Goal: Information Seeking & Learning: Find specific page/section

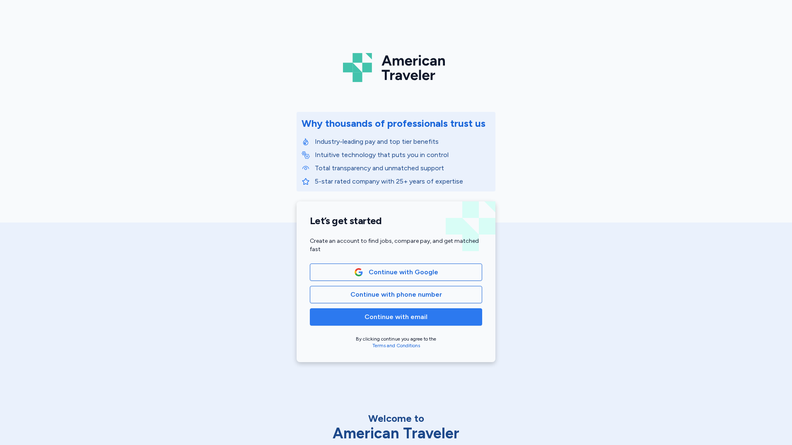
click at [402, 310] on button "Continue with email" at bounding box center [396, 316] width 172 height 17
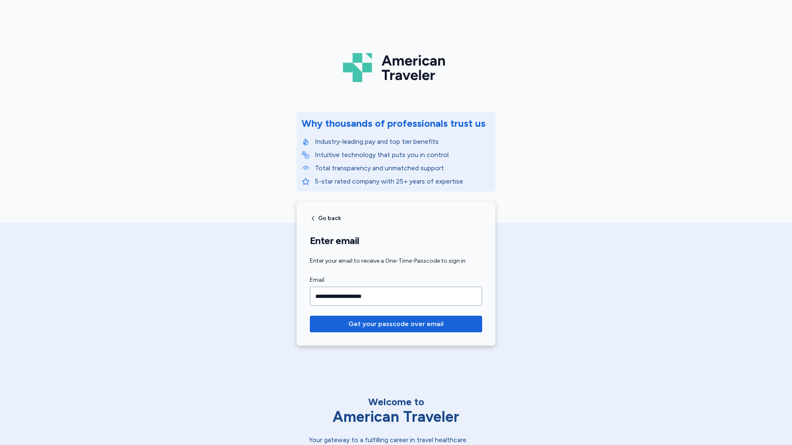
type input "**********"
click at [310, 315] on button "Get your passcode over email" at bounding box center [396, 323] width 172 height 17
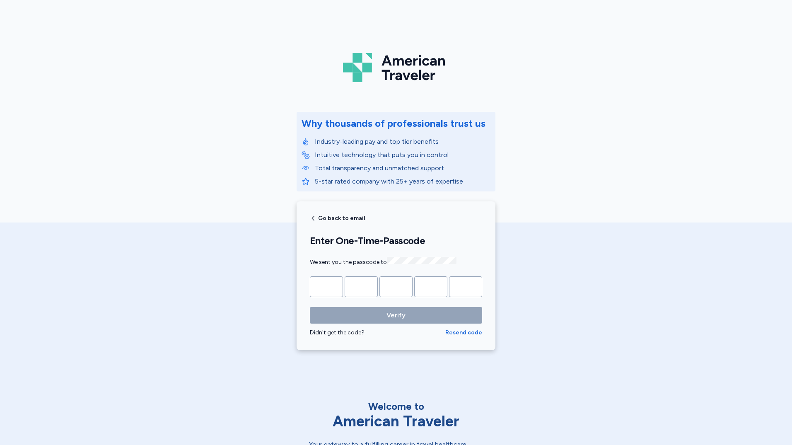
type input "*"
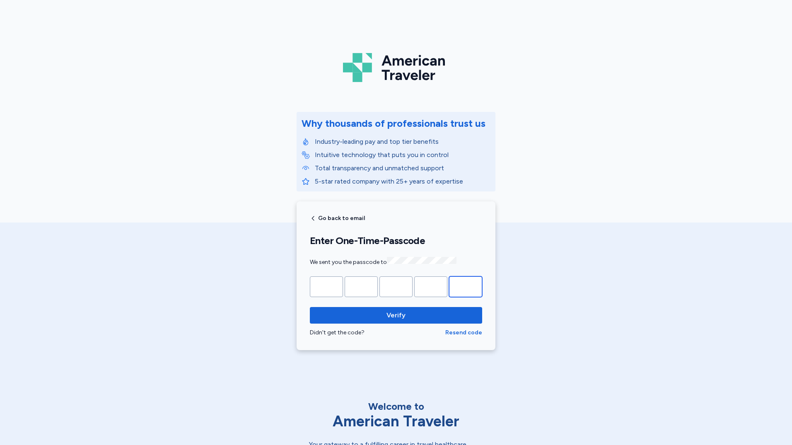
type input "*"
click at [310, 307] on button "Verify" at bounding box center [396, 315] width 172 height 17
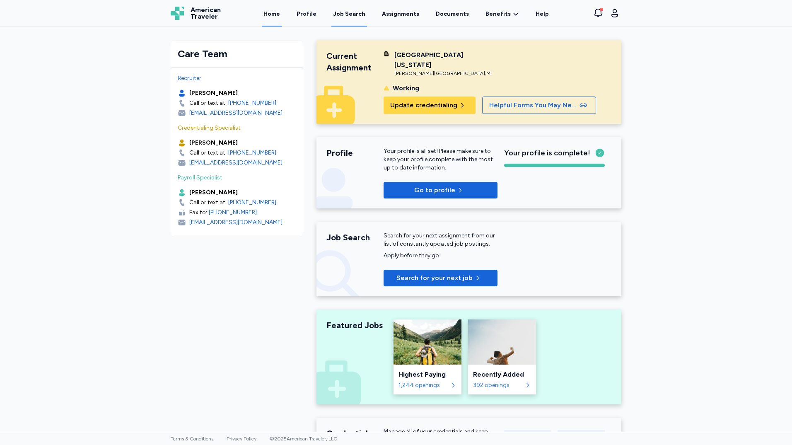
click at [349, 14] on div "Job Search" at bounding box center [349, 14] width 32 height 8
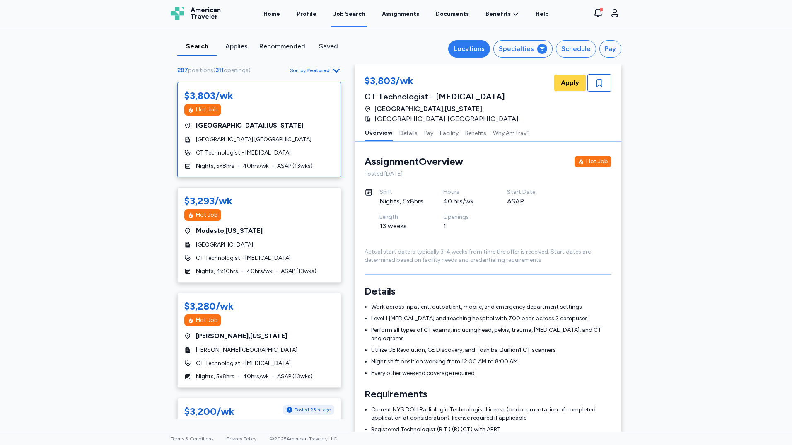
click at [477, 45] on div "Locations" at bounding box center [468, 49] width 31 height 10
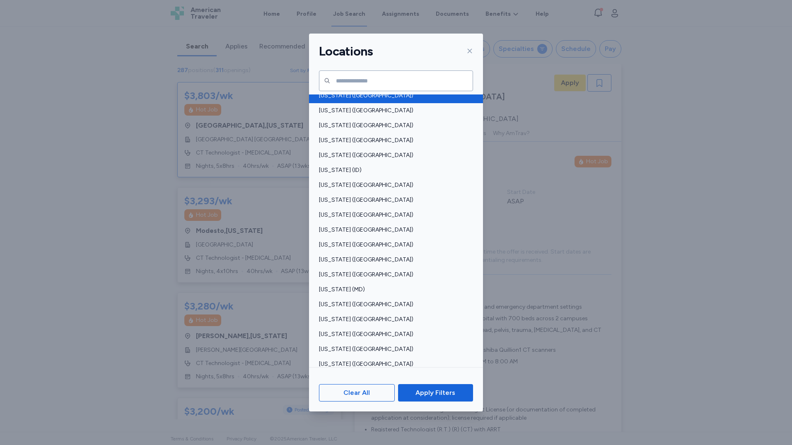
scroll to position [207, 0]
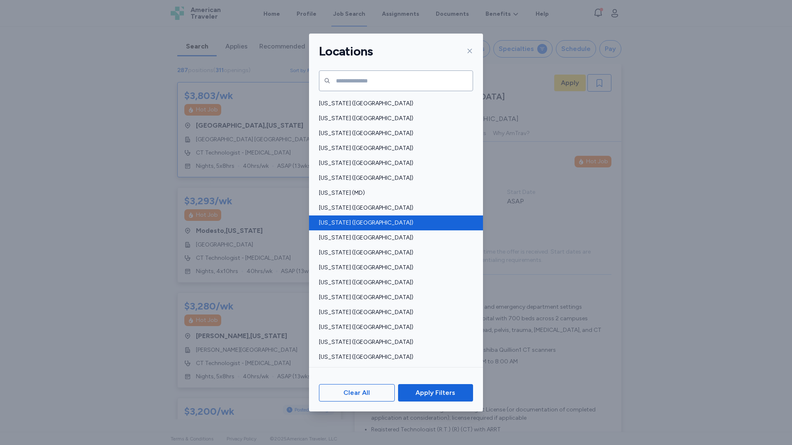
click at [390, 221] on span "[US_STATE] ([GEOGRAPHIC_DATA])" at bounding box center [393, 223] width 149 height 8
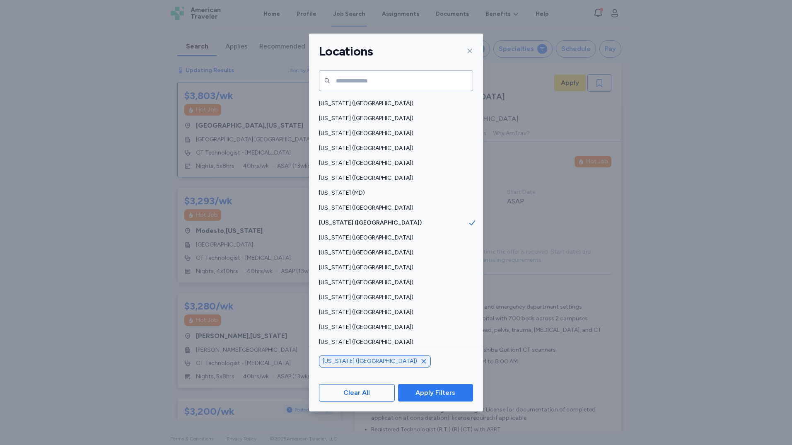
click at [445, 390] on span "Apply Filters" at bounding box center [435, 392] width 40 height 10
